Goal: Transaction & Acquisition: Purchase product/service

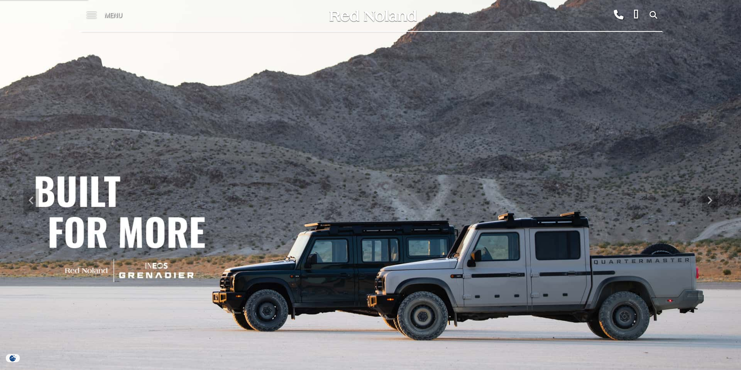
click at [95, 16] on span at bounding box center [92, 15] width 10 height 31
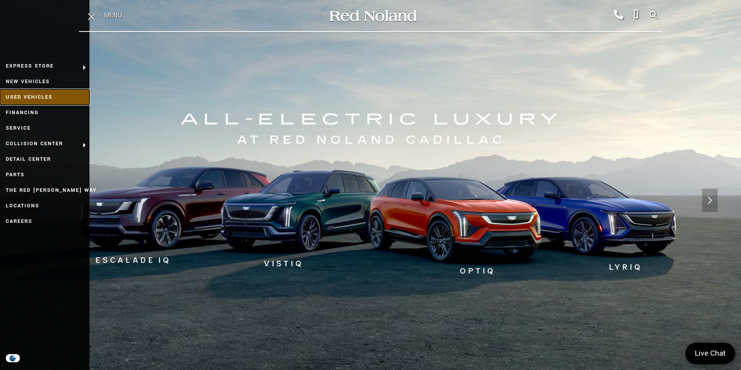
click at [52, 95] on link "Used Vehicles" at bounding box center [44, 97] width 89 height 16
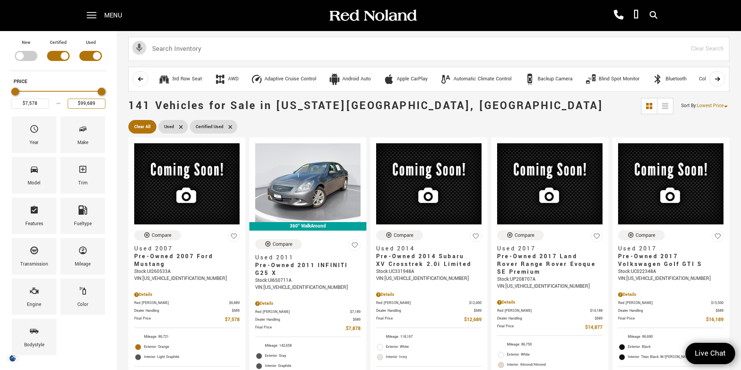
click at [101, 103] on input "$99,689" at bounding box center [87, 104] width 38 height 10
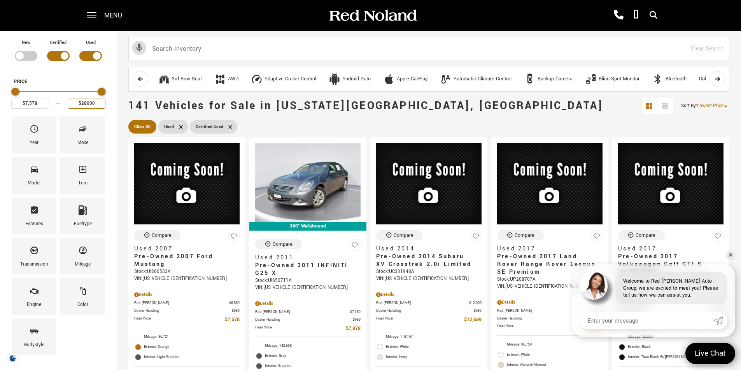
type input "$28,000"
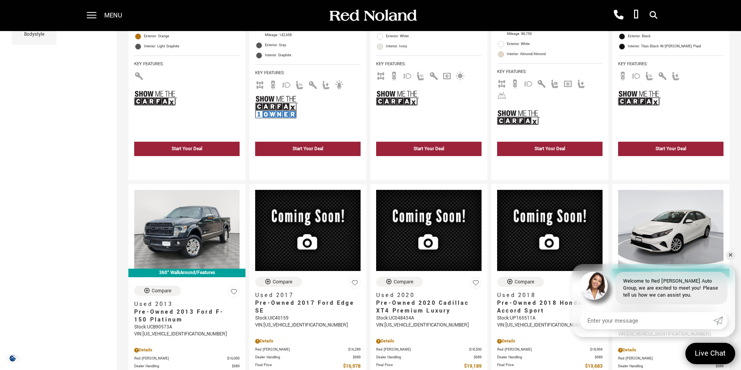
scroll to position [350, 0]
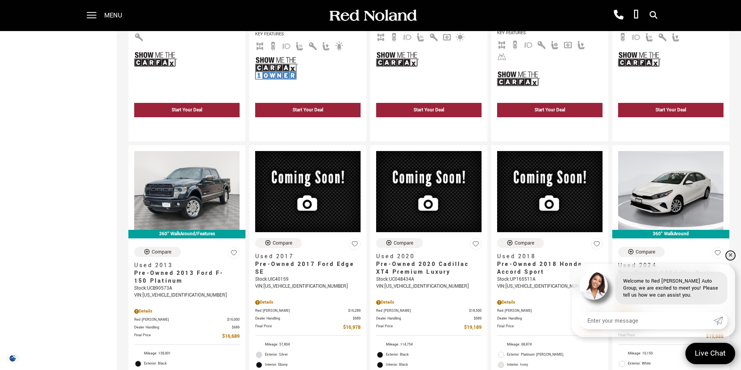
click at [732, 256] on link "✕" at bounding box center [729, 255] width 9 height 9
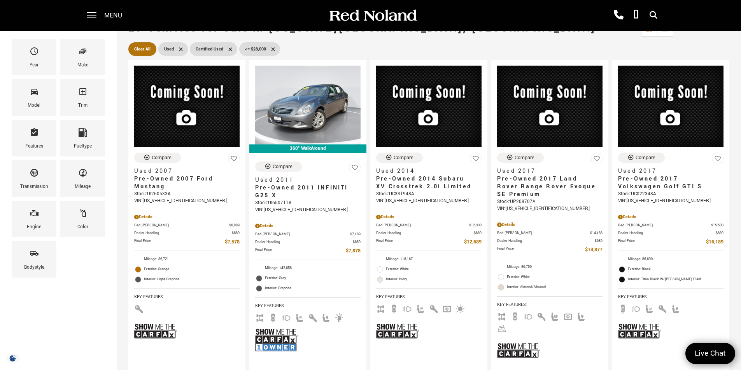
scroll to position [0, 0]
